Goal: Information Seeking & Learning: Learn about a topic

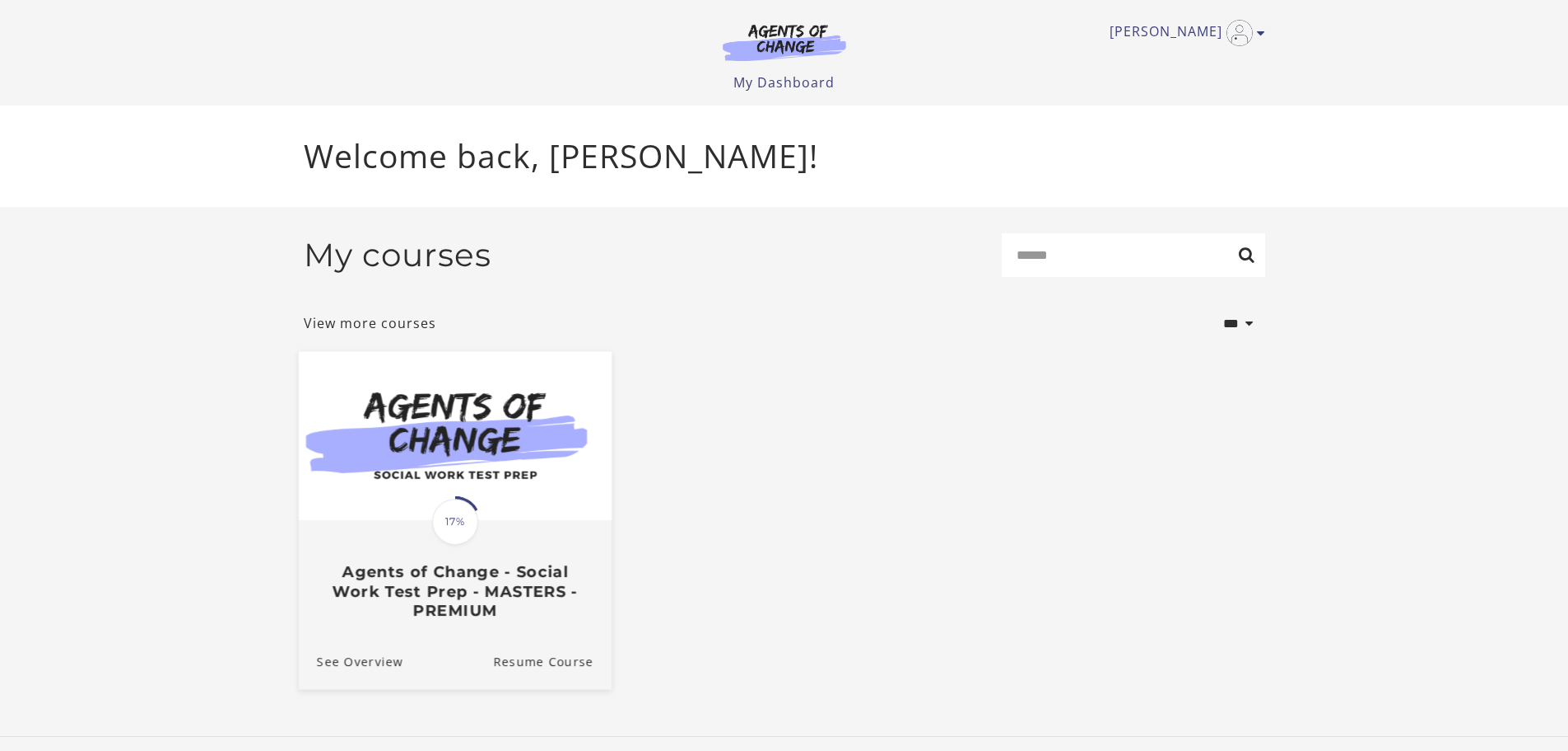
click at [490, 528] on div "Translation missing: en.liquid.partials.dashboard_course_card.progress_descript…" at bounding box center [454, 570] width 312 height 98
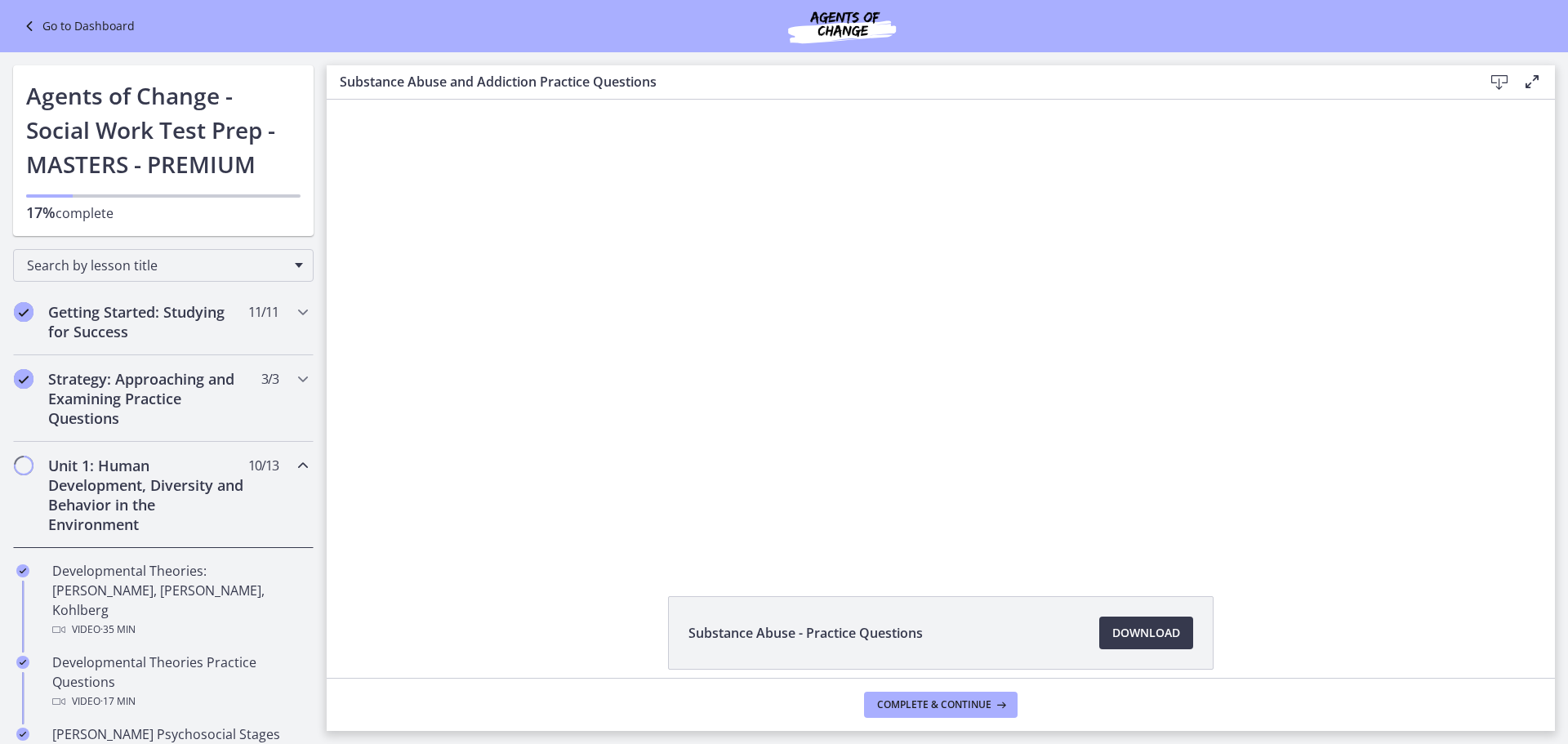
scroll to position [70, 0]
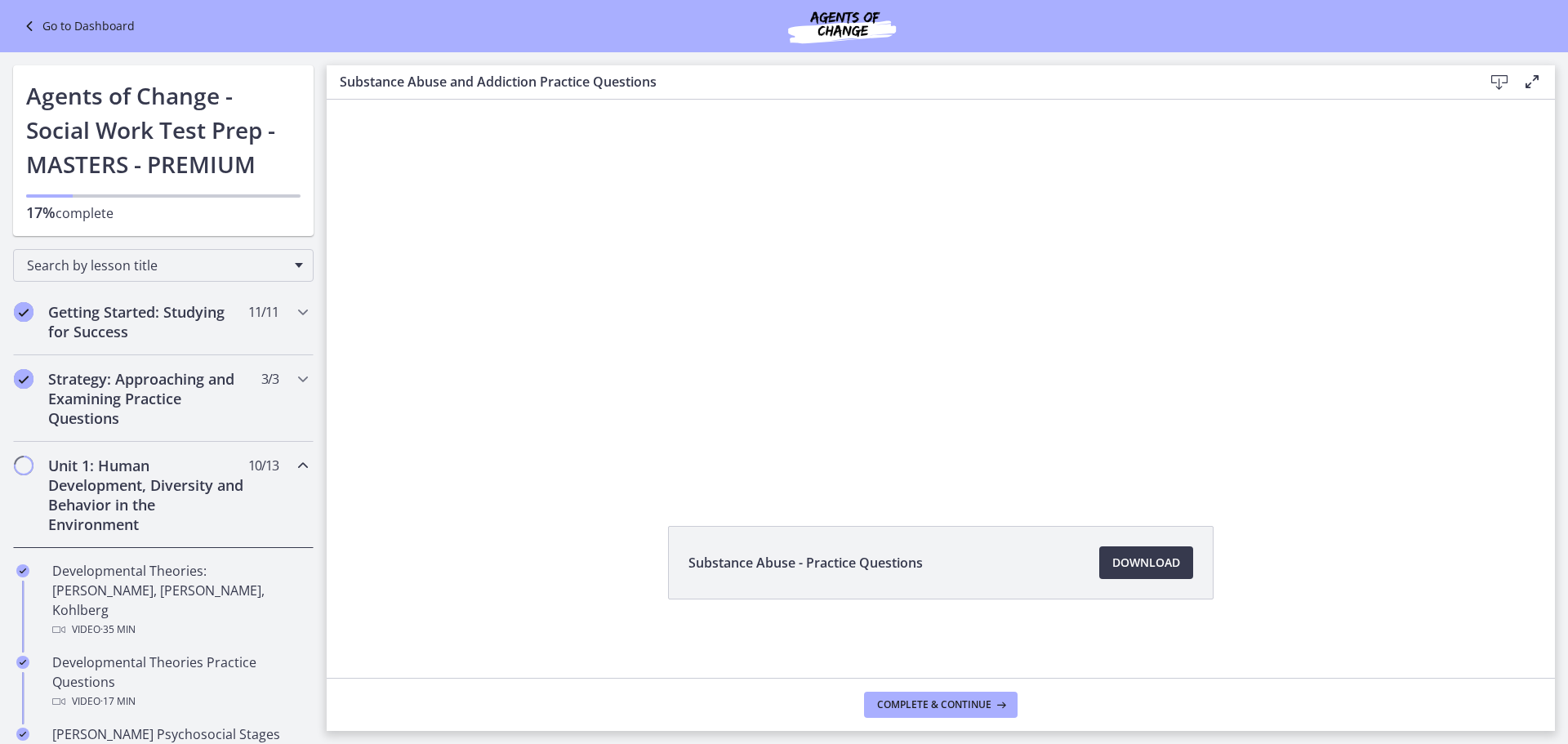
click at [146, 502] on h2 "Unit 1: Human Development, Diversity and Behavior in the Environment" at bounding box center [147, 494] width 199 height 78
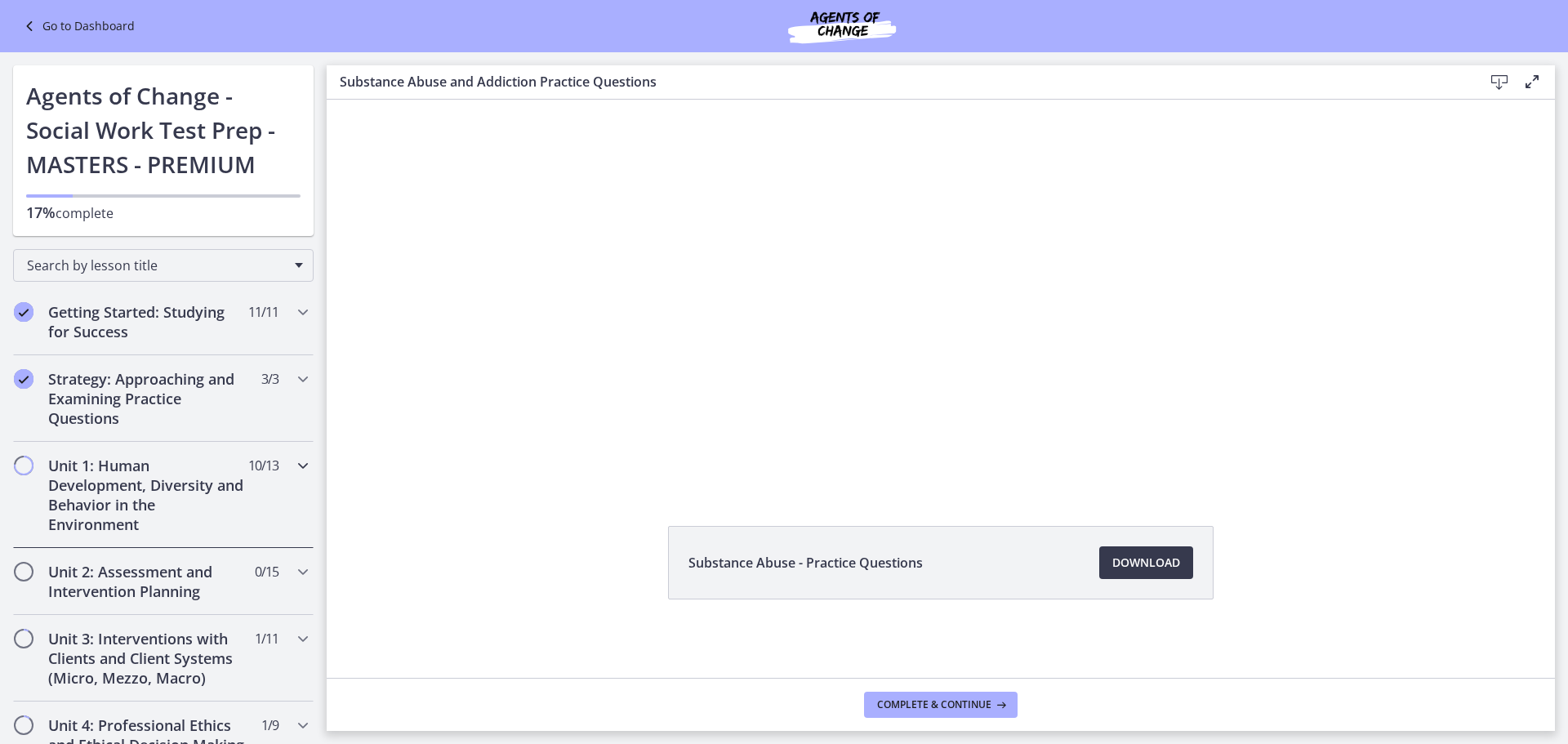
click at [147, 502] on h2 "Unit 1: Human Development, Diversity and Behavior in the Environment" at bounding box center [147, 494] width 199 height 78
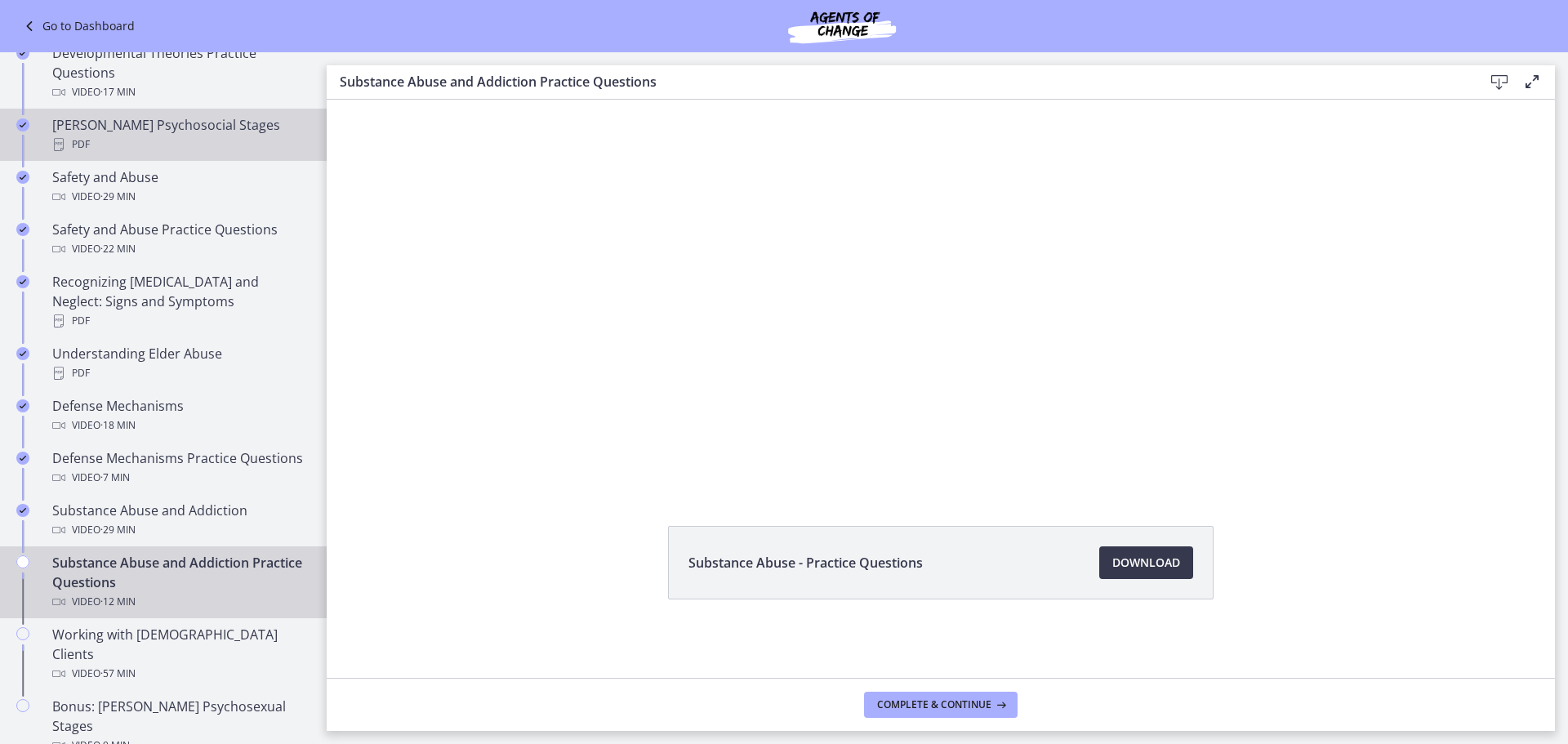
scroll to position [571, 0]
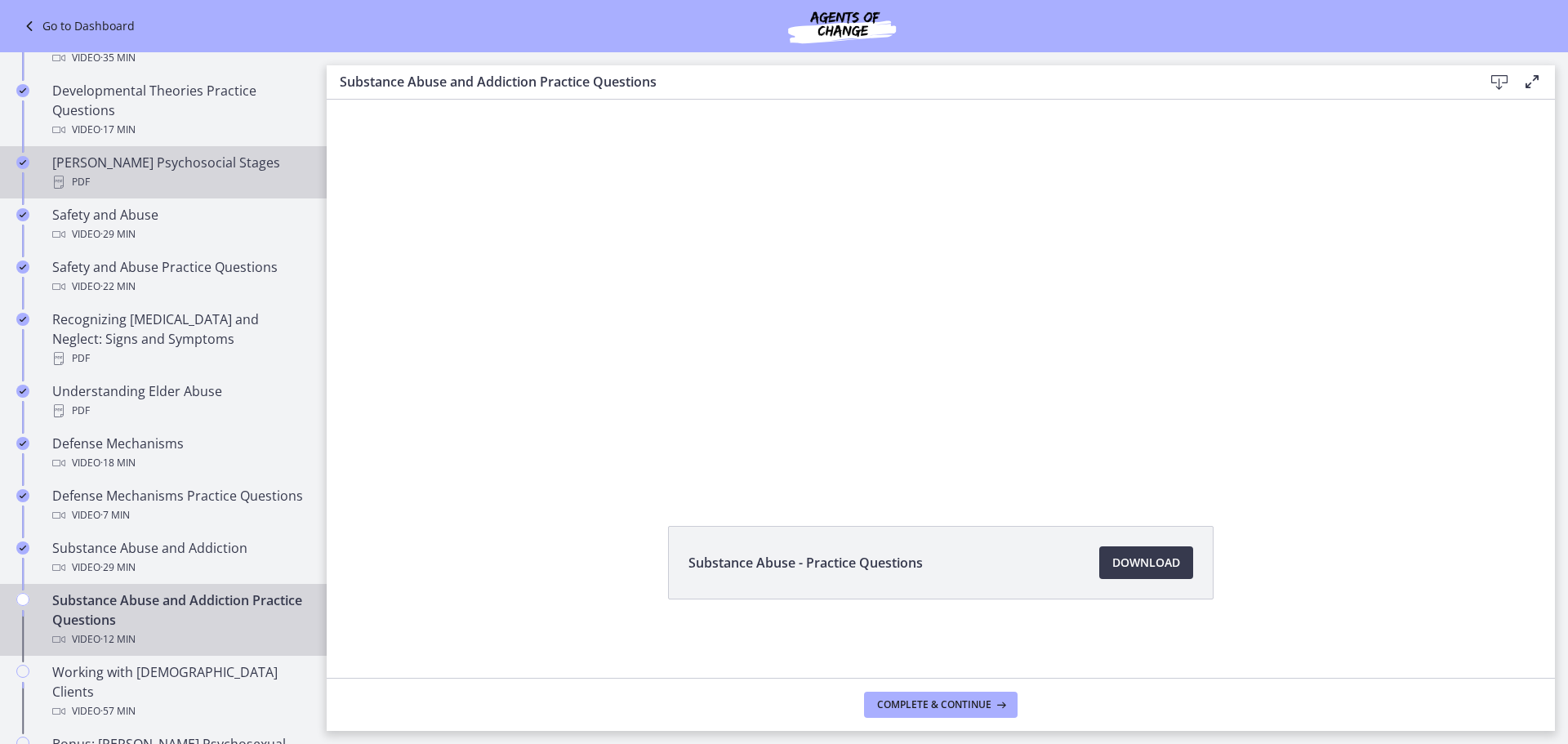
click at [215, 172] on div "PDF" at bounding box center [179, 182] width 254 height 20
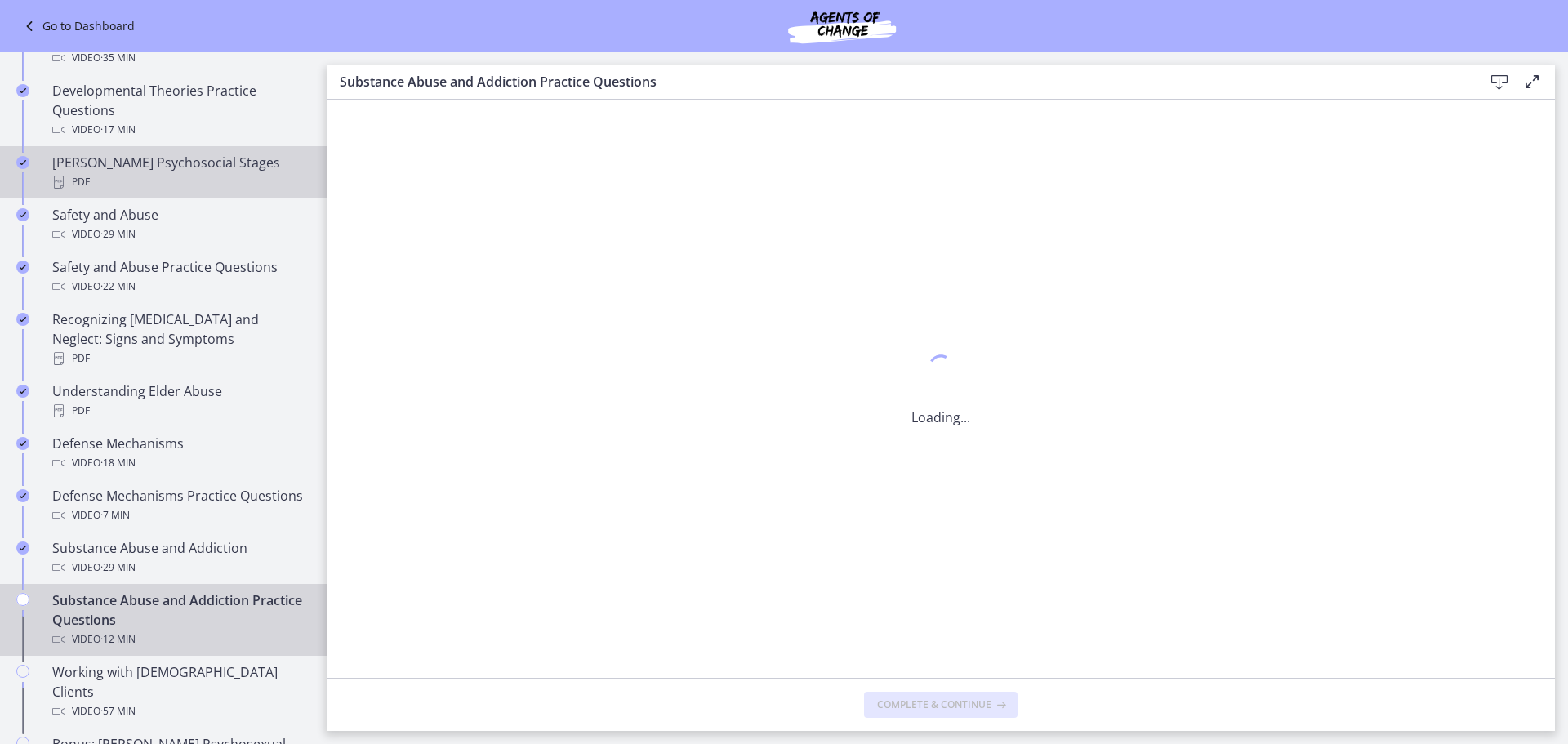
scroll to position [0, 0]
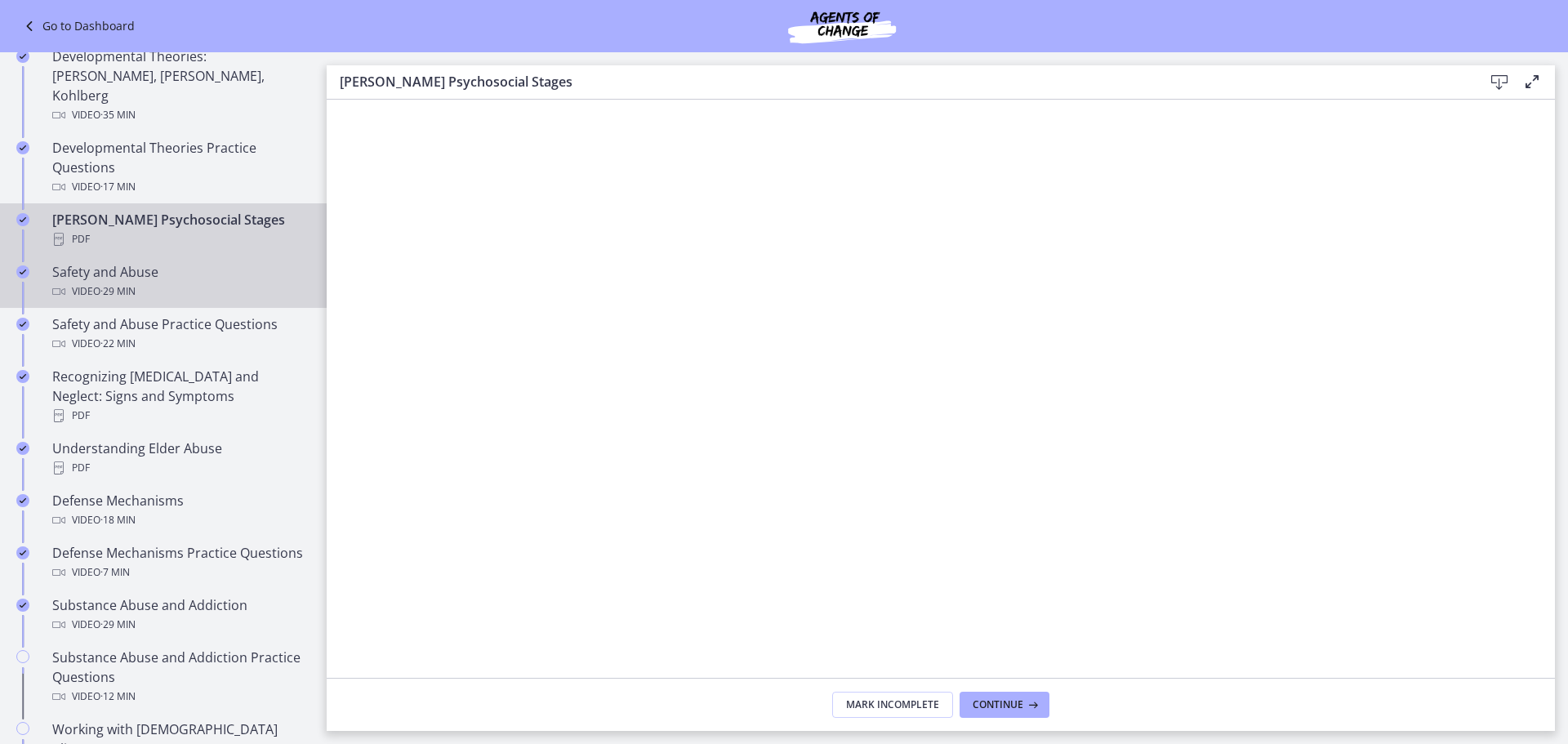
scroll to position [408, 0]
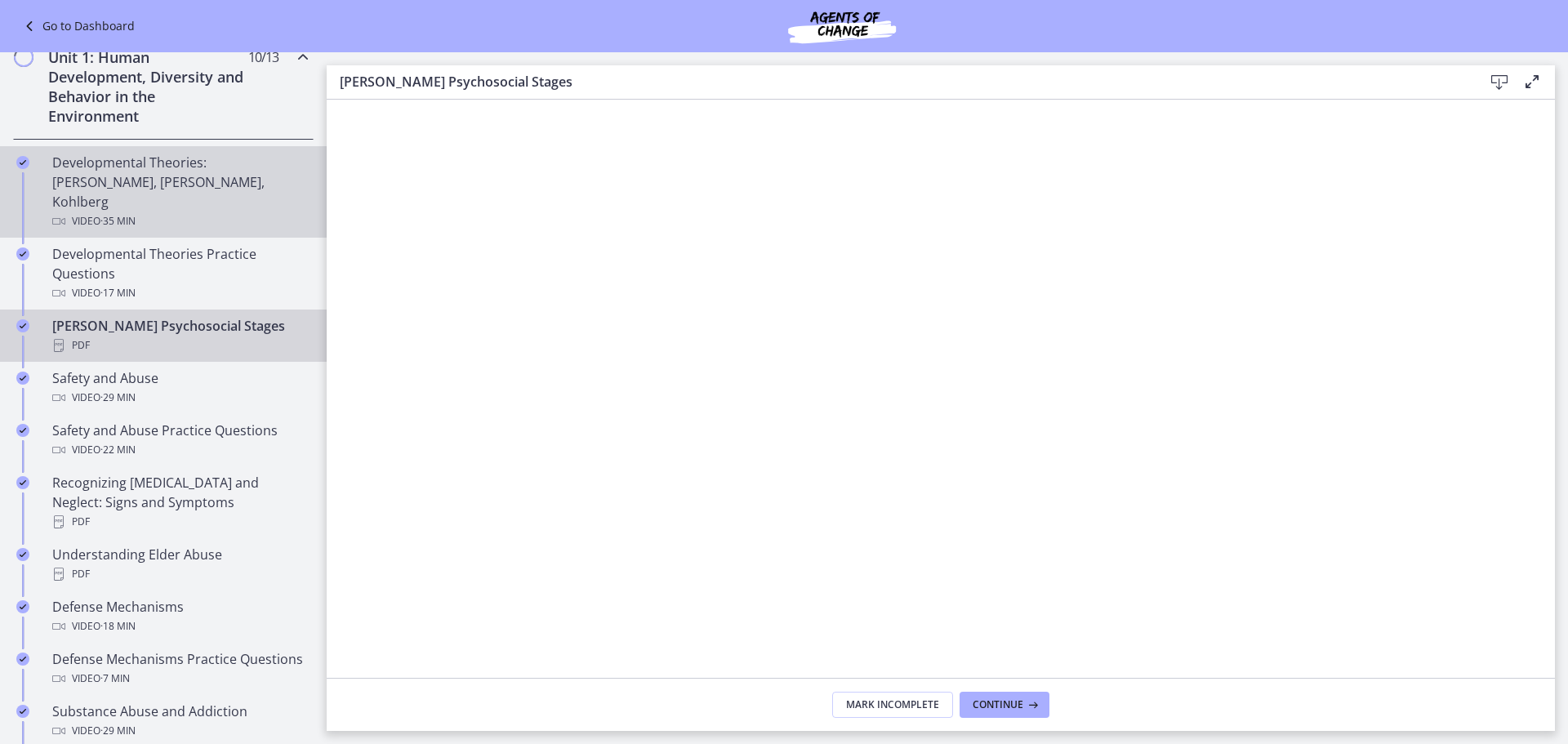
click at [157, 176] on div "Developmental Theories: [PERSON_NAME], [PERSON_NAME], Kohlberg Video · 35 min" at bounding box center [179, 191] width 254 height 78
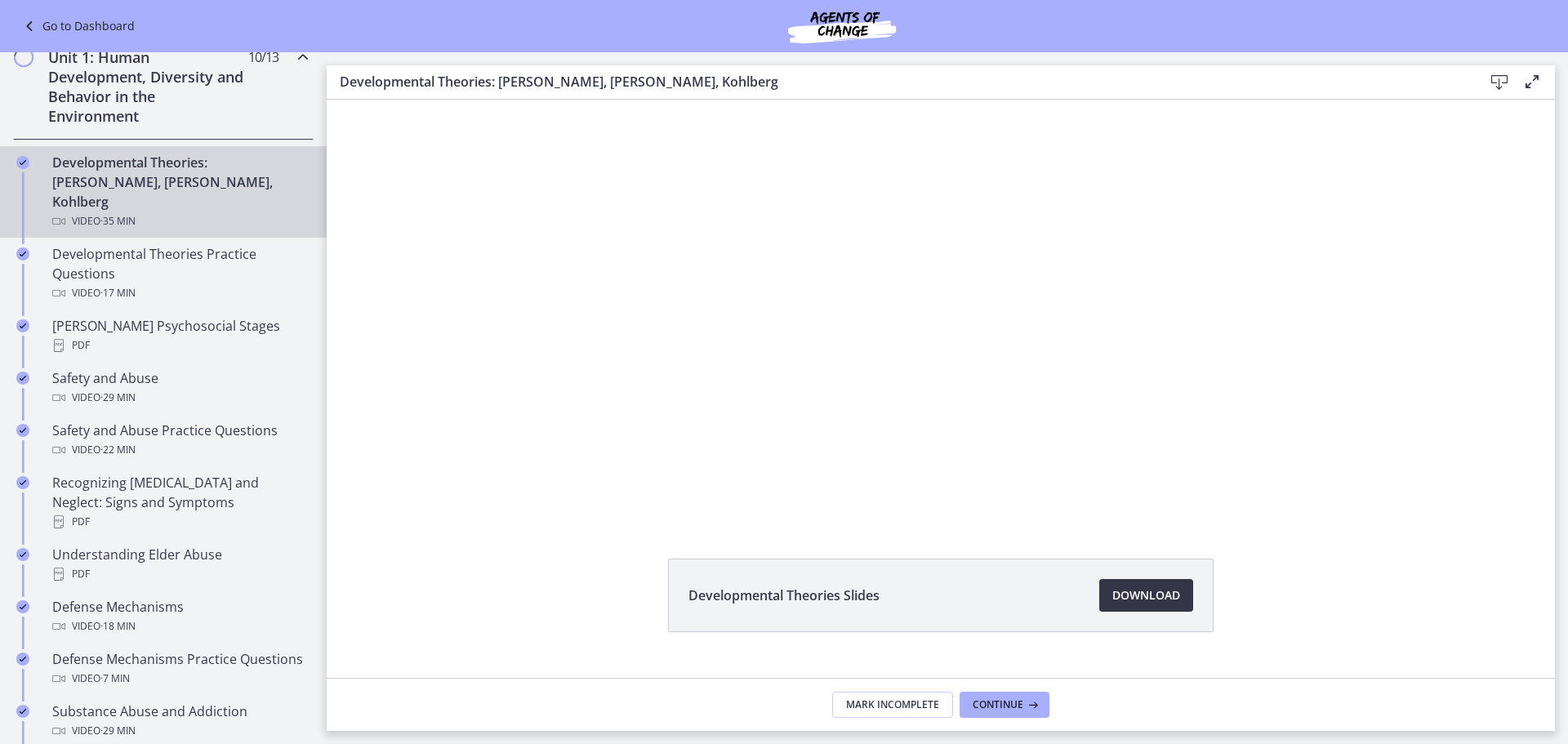
scroll to position [70, 0]
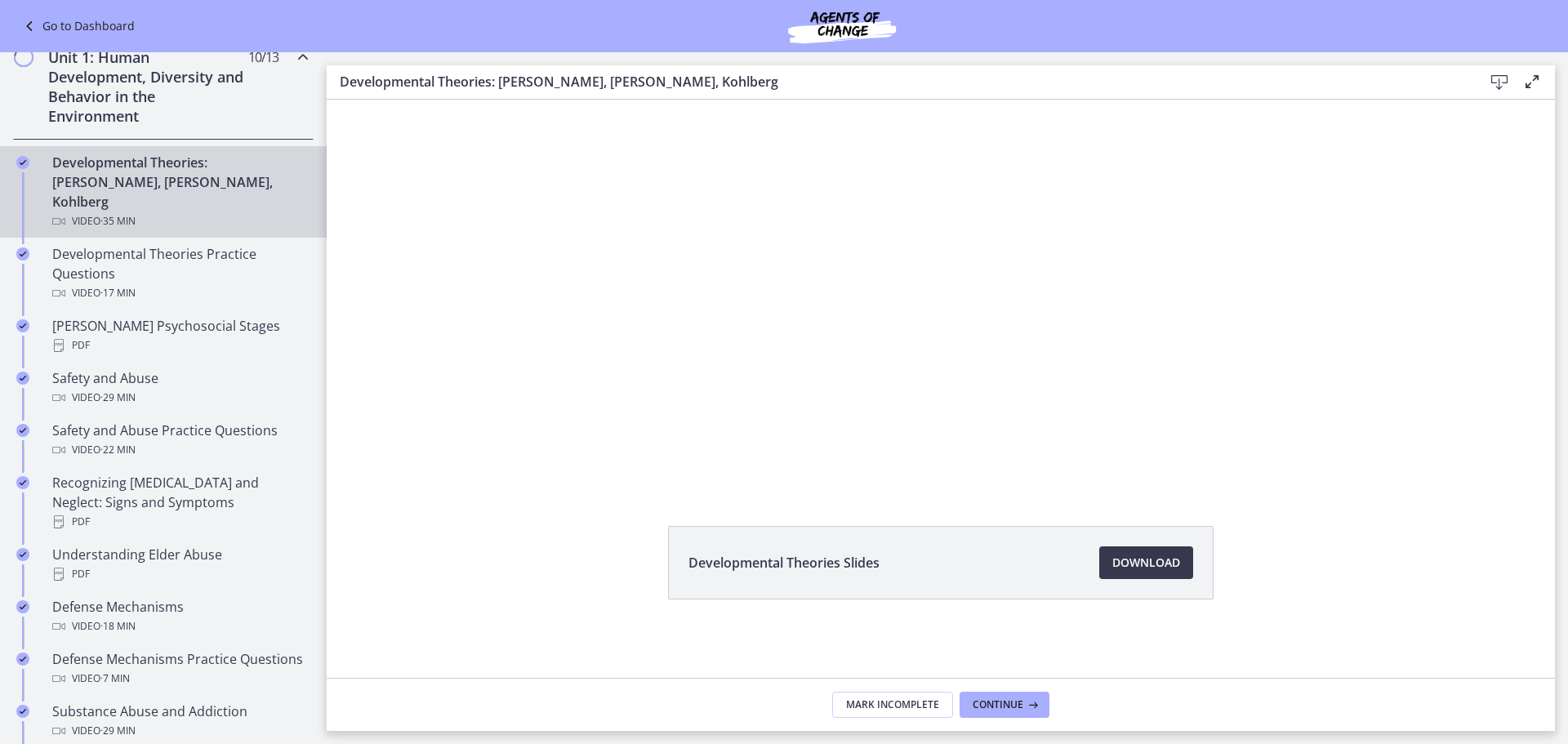
click at [848, 539] on li "Developmental Theories Slides Download Opens in a new window" at bounding box center [940, 562] width 545 height 73
drag, startPoint x: 861, startPoint y: 559, endPoint x: 1076, endPoint y: 562, distance: 215.0
click at [869, 558] on span "Developmental Theories Slides" at bounding box center [783, 562] width 191 height 20
click at [1137, 557] on span "Download Opens in a new window" at bounding box center [1146, 562] width 67 height 20
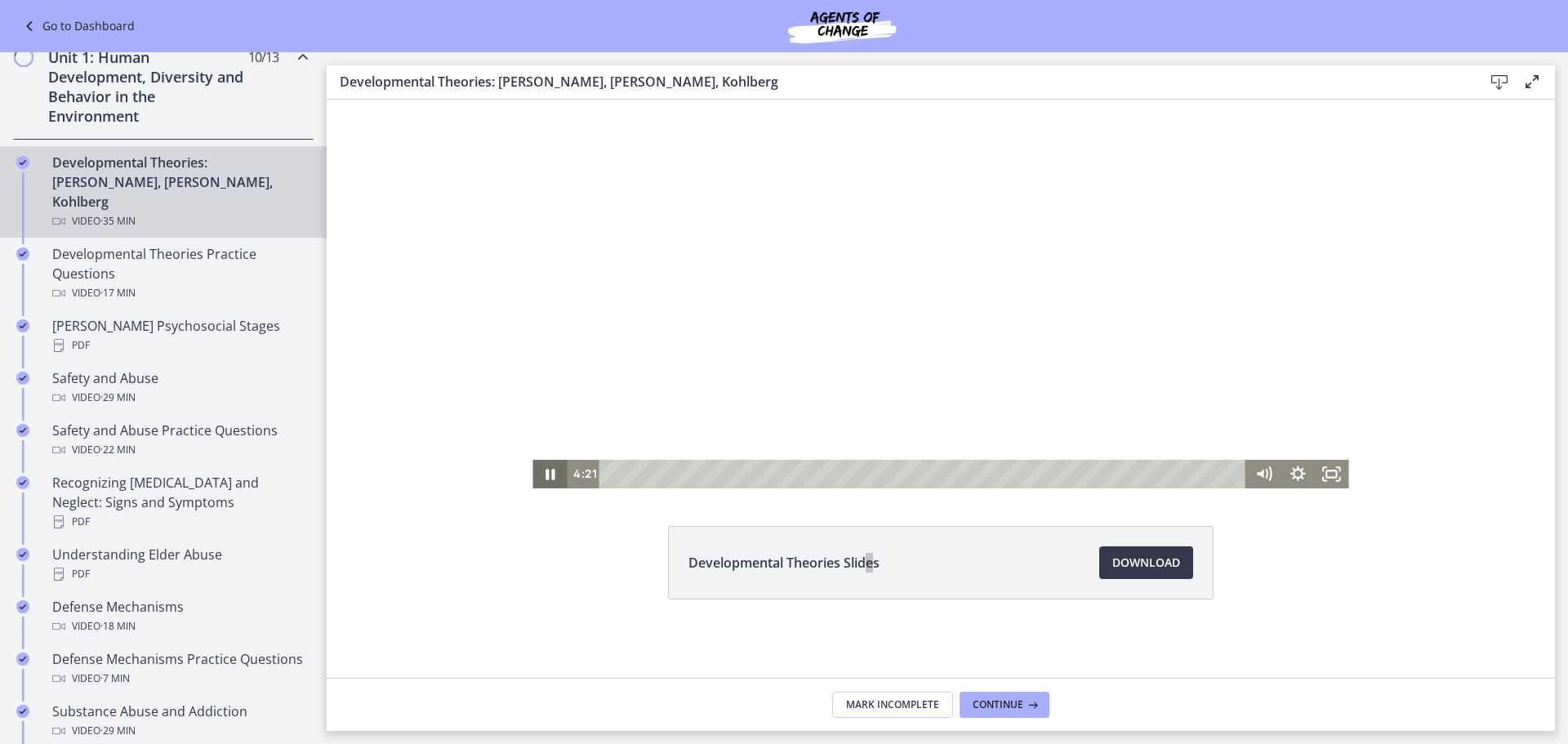
click at [545, 475] on icon "Pause" at bounding box center [549, 474] width 9 height 11
